Goal: Register for event/course

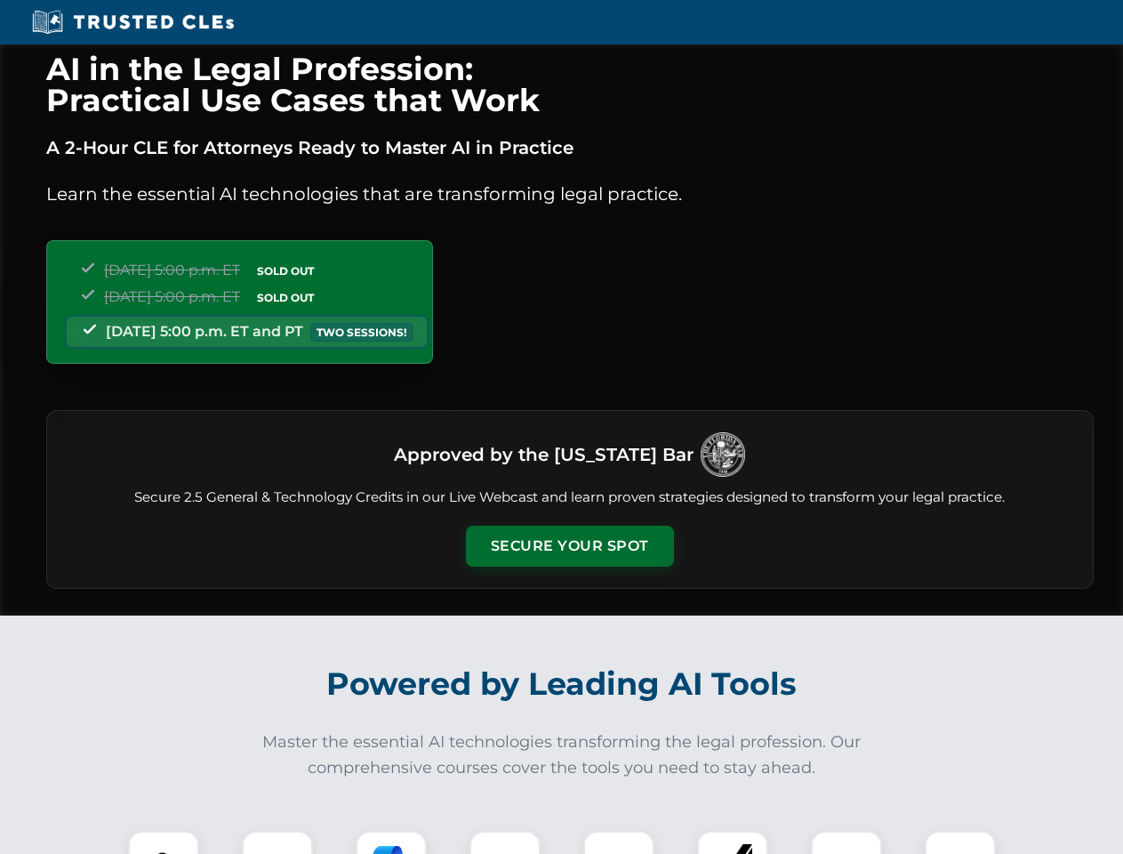
click at [569, 546] on button "Secure Your Spot" at bounding box center [570, 546] width 208 height 41
click at [164, 842] on img at bounding box center [164, 867] width 52 height 52
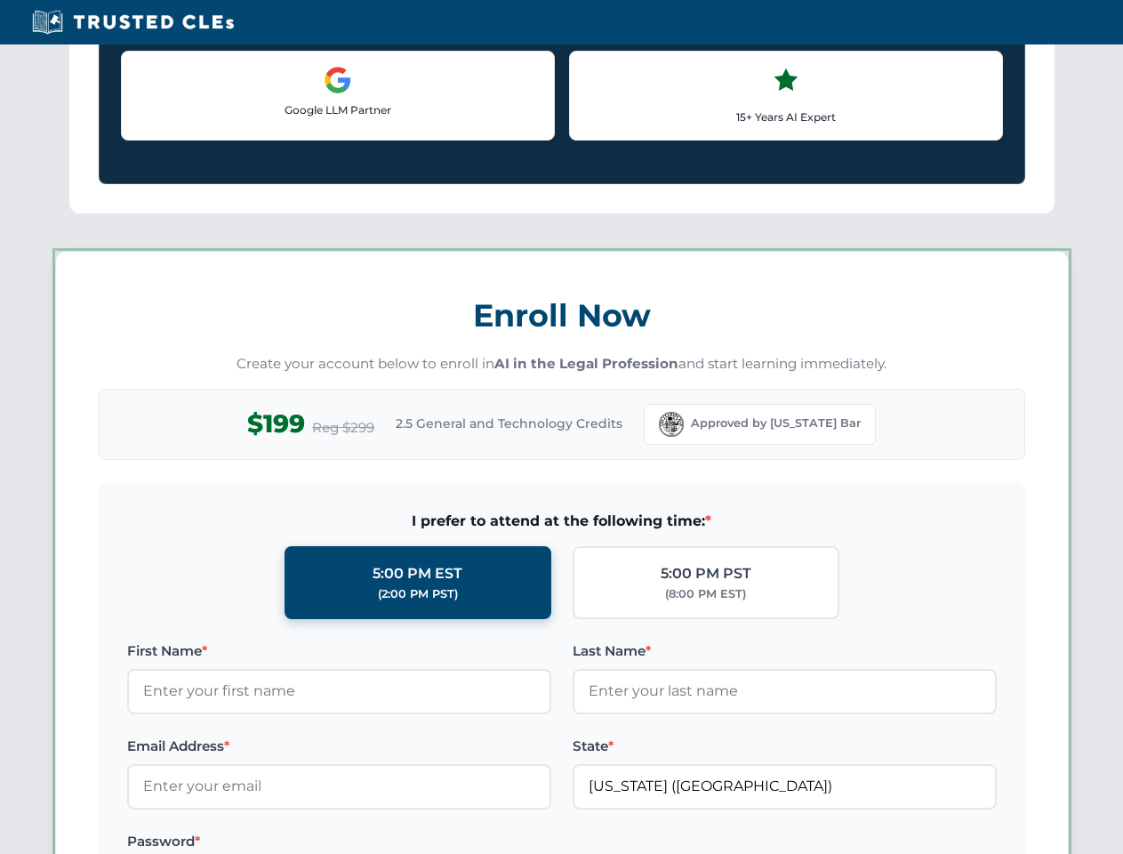
click at [391, 842] on label "Password *" at bounding box center [339, 841] width 424 height 21
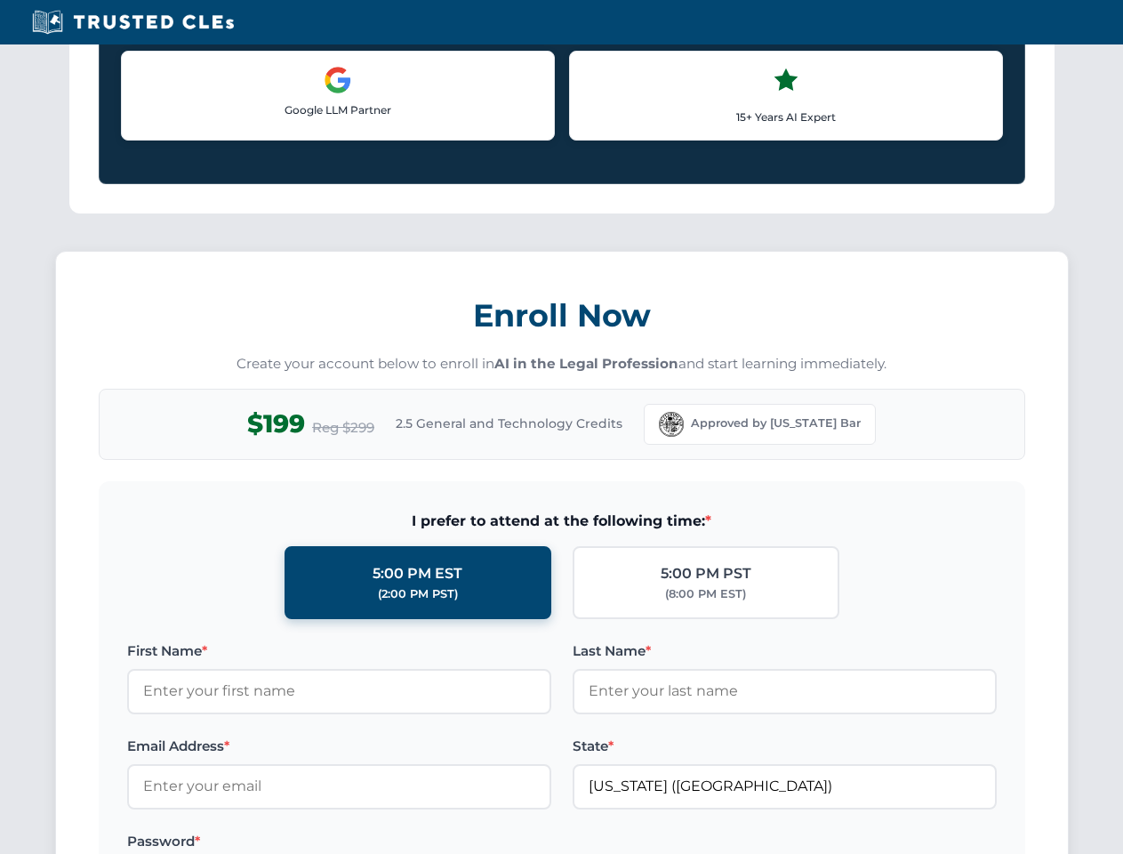
scroll to position [1746, 0]
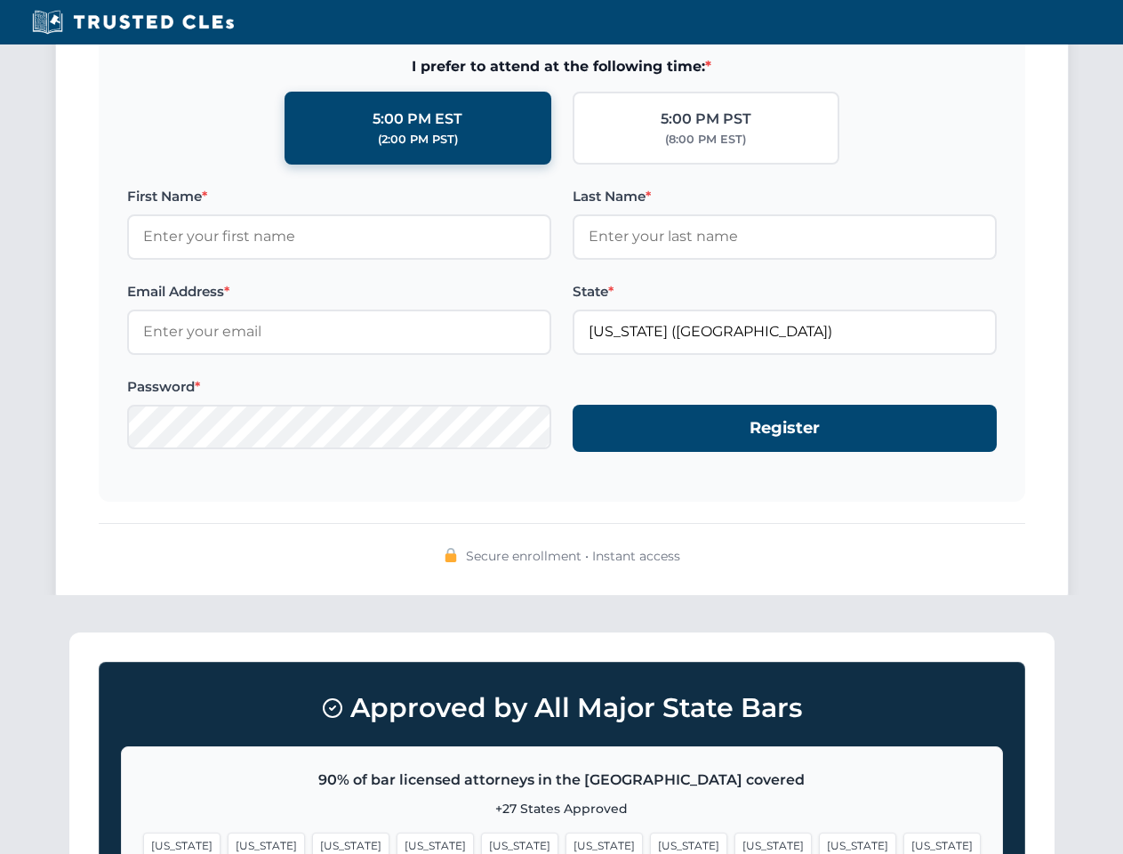
click at [819, 842] on span "[US_STATE]" at bounding box center [857, 846] width 77 height 26
